Goal: Task Accomplishment & Management: Manage account settings

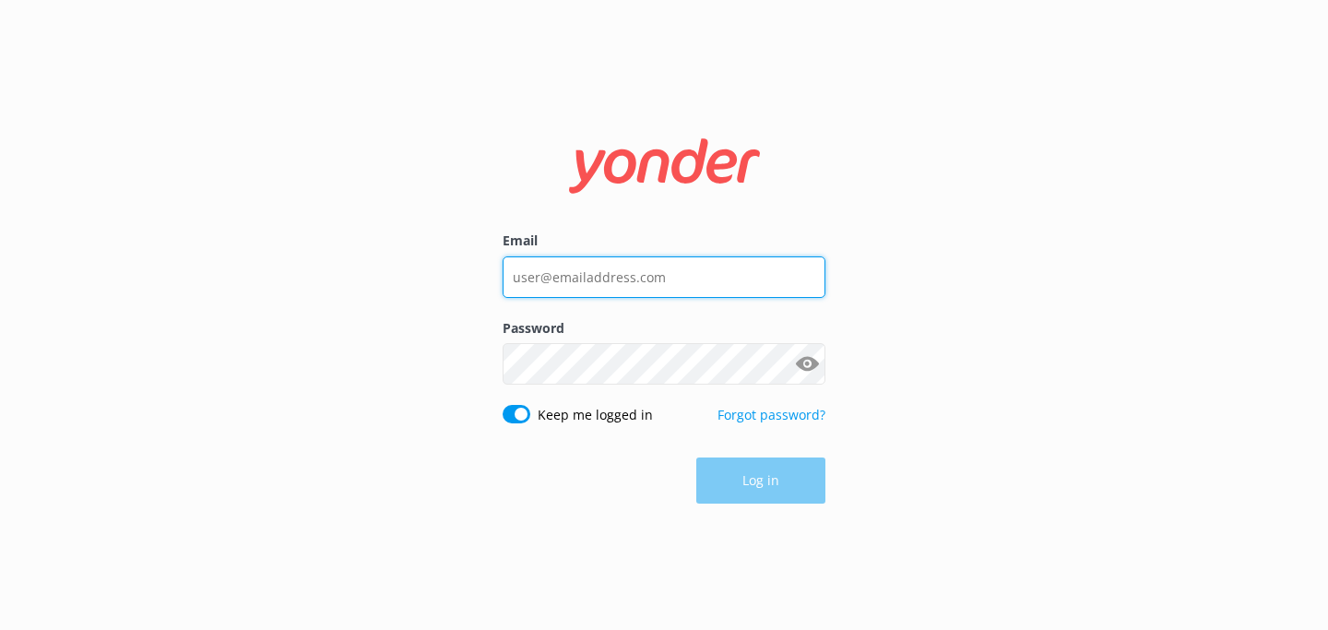
click at [626, 271] on input "Email" at bounding box center [663, 276] width 323 height 41
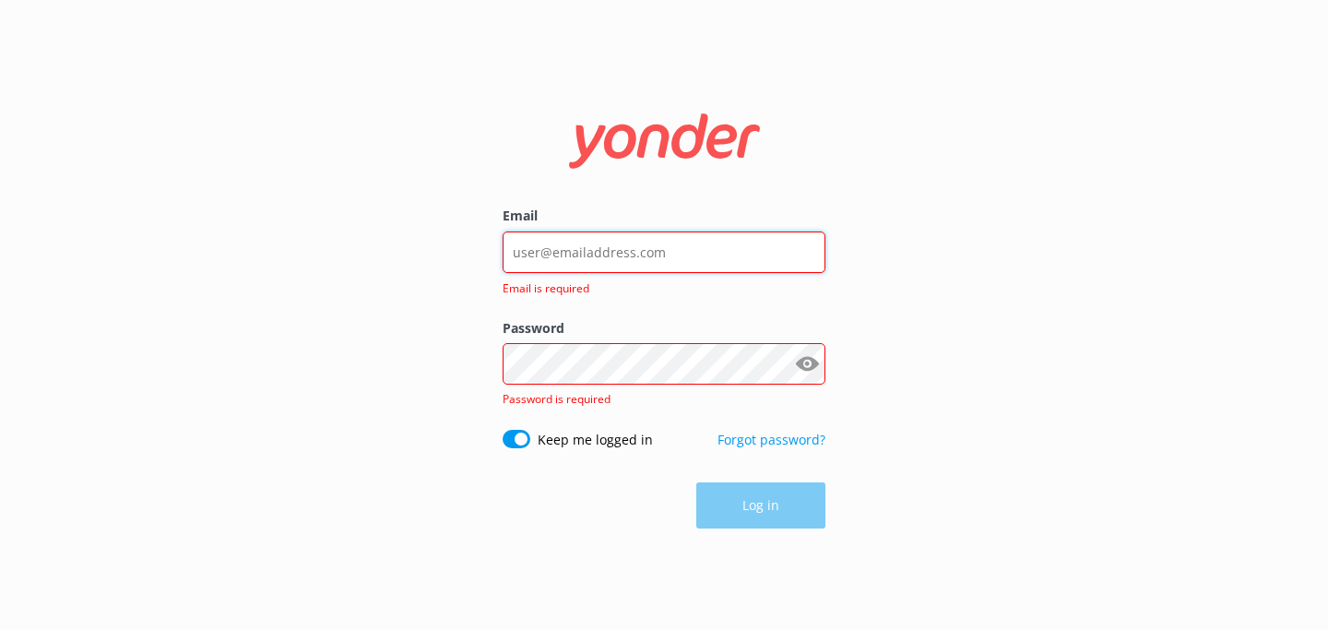
type input "[EMAIL_ADDRESS][DOMAIN_NAME]"
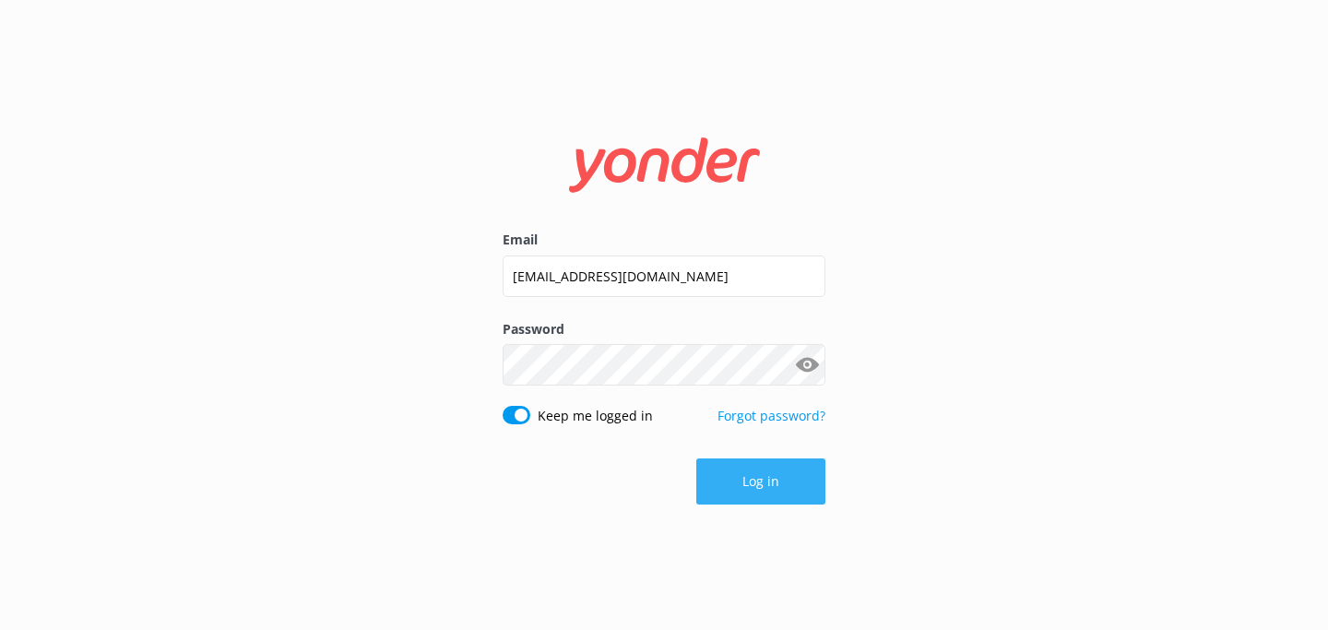
click at [709, 467] on button "Log in" at bounding box center [760, 481] width 129 height 46
